Goal: Entertainment & Leisure: Consume media (video, audio)

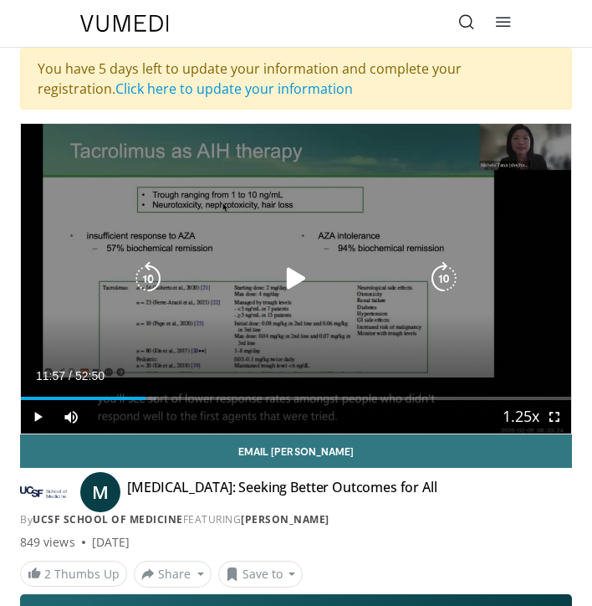
click at [289, 280] on icon "Video Player" at bounding box center [296, 278] width 33 height 33
click at [291, 291] on icon "Video Player" at bounding box center [296, 278] width 33 height 33
click at [289, 280] on icon "Video Player" at bounding box center [296, 278] width 33 height 33
click at [305, 280] on icon "Video Player" at bounding box center [296, 278] width 33 height 33
click at [301, 281] on icon "Video Player" at bounding box center [296, 278] width 33 height 33
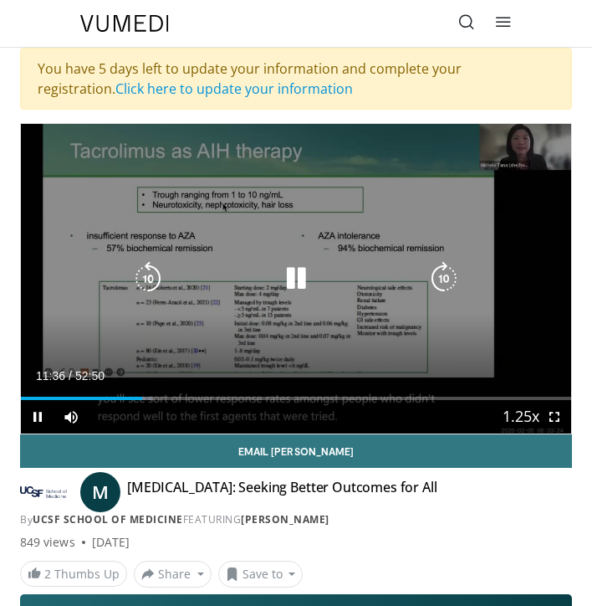
click at [160, 282] on icon "Video Player" at bounding box center [147, 278] width 33 height 33
click at [294, 275] on icon "Video Player" at bounding box center [296, 278] width 33 height 33
click at [280, 277] on icon "Video Player" at bounding box center [296, 278] width 33 height 33
click at [300, 280] on icon "Video Player" at bounding box center [296, 278] width 33 height 33
